Goal: Download file/media

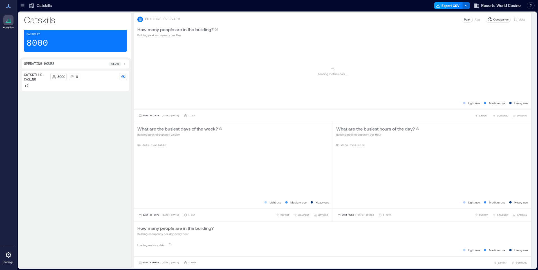
click at [444, 8] on button "Export CSV" at bounding box center [448, 5] width 29 height 7
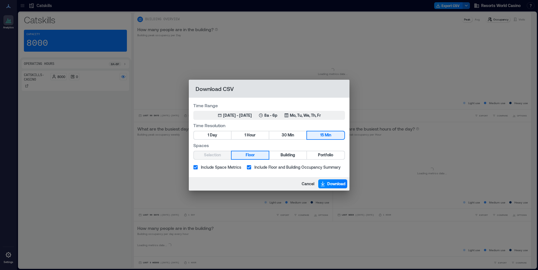
click at [324, 150] on div "Spaces Selection Floor Building Portfolio" at bounding box center [269, 151] width 152 height 18
drag, startPoint x: 324, startPoint y: 150, endPoint x: 324, endPoint y: 157, distance: 7.3
click at [324, 157] on span "Portfolio" at bounding box center [325, 155] width 15 height 7
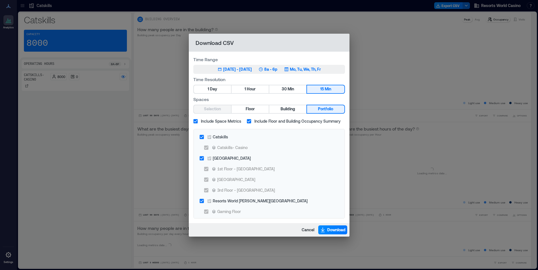
click at [310, 69] on p "Mo, Tu, We, Th, Fr" at bounding box center [305, 70] width 31 height 6
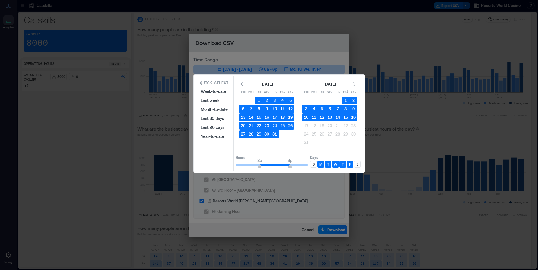
click at [313, 164] on p "S" at bounding box center [313, 164] width 2 height 4
click at [357, 164] on p "S" at bounding box center [357, 164] width 2 height 4
click at [355, 120] on button "16" at bounding box center [353, 118] width 8 height 8
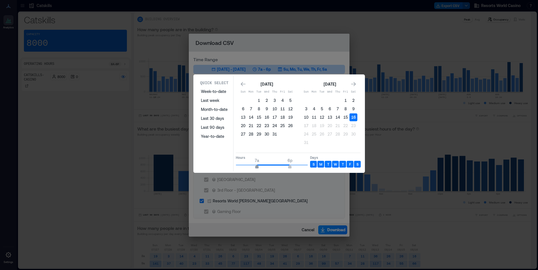
type input "*"
drag, startPoint x: 260, startPoint y: 168, endPoint x: 254, endPoint y: 169, distance: 5.7
click at [254, 169] on span "6a 6p" at bounding box center [272, 165] width 72 height 8
type input "**"
drag, startPoint x: 286, startPoint y: 169, endPoint x: 310, endPoint y: 166, distance: 24.1
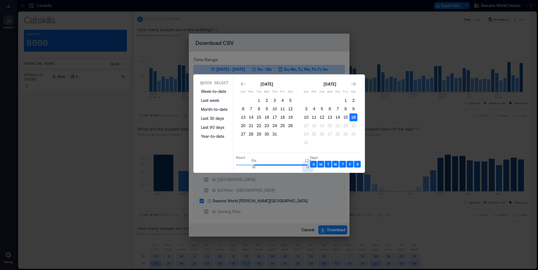
click at [310, 166] on div "Hours 6a 12a Days S M T W T F S" at bounding box center [298, 161] width 125 height 17
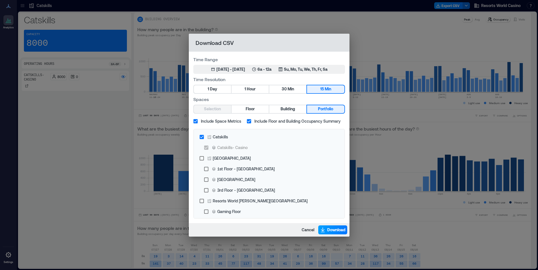
click at [327, 231] on span "Download" at bounding box center [336, 230] width 18 height 6
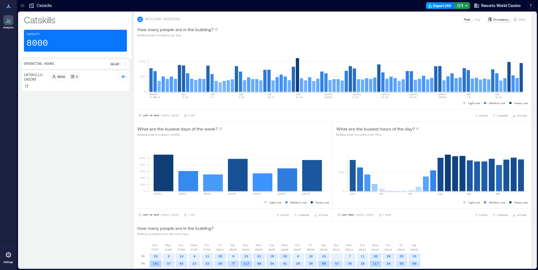
click at [441, 5] on button "Export CSV" at bounding box center [440, 5] width 29 height 7
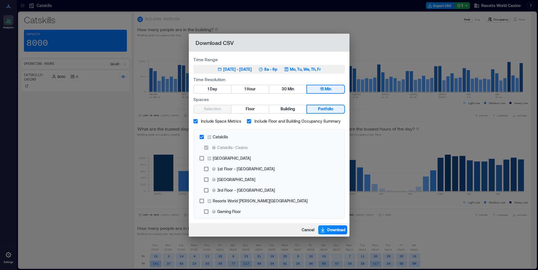
click at [302, 67] on p "Mo, Tu, We, Th, Fr" at bounding box center [305, 70] width 31 height 6
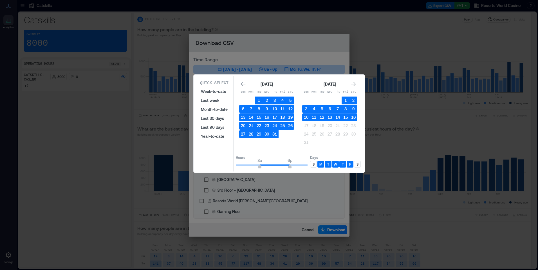
click at [310, 164] on div "S" at bounding box center [313, 164] width 7 height 7
click at [358, 162] on div "S" at bounding box center [357, 164] width 7 height 7
click at [354, 118] on button "16" at bounding box center [353, 118] width 8 height 8
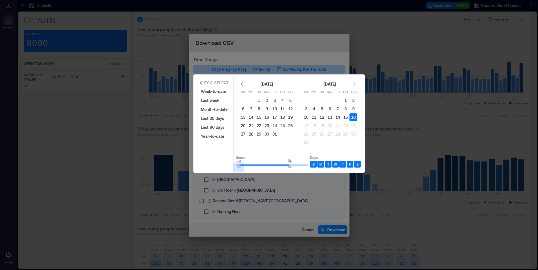
type input "*"
drag, startPoint x: 259, startPoint y: 166, endPoint x: 229, endPoint y: 169, distance: 30.0
click at [229, 169] on div "Quick Select Week-to-date Last week Month-to-date Last 30 days Last 90 days Yea…" at bounding box center [279, 124] width 168 height 96
type input "*"
drag, startPoint x: 291, startPoint y: 167, endPoint x: 254, endPoint y: 172, distance: 37.3
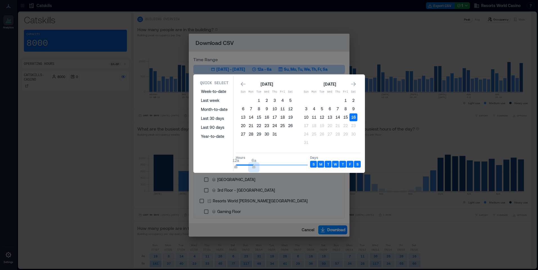
click at [254, 172] on div "Quick Select Week-to-date Last week Month-to-date Last 30 days Last 90 days Yea…" at bounding box center [278, 124] width 171 height 98
click at [288, 148] on div "[DATE] Sun Mon Tue Wed Thu Fri Sat 1 2 3 4 5 6 7 8 9 10 11 12 13 14 15 16 17 18…" at bounding box center [298, 114] width 125 height 73
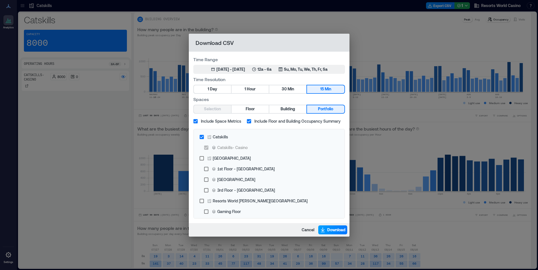
click at [333, 229] on span "Download" at bounding box center [336, 230] width 18 height 6
